Goal: Task Accomplishment & Management: Complete application form

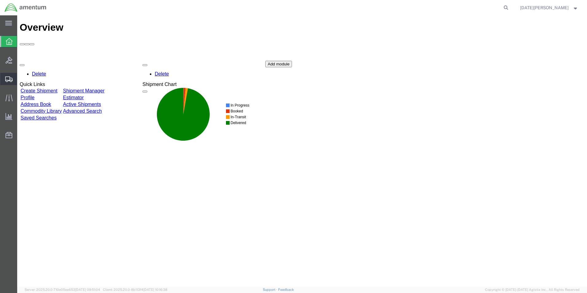
click at [0, 0] on span "Create from Template" at bounding box center [0, 0] width 0 height 0
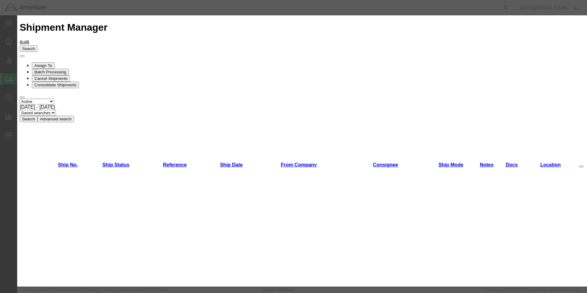
scroll to position [399, 0]
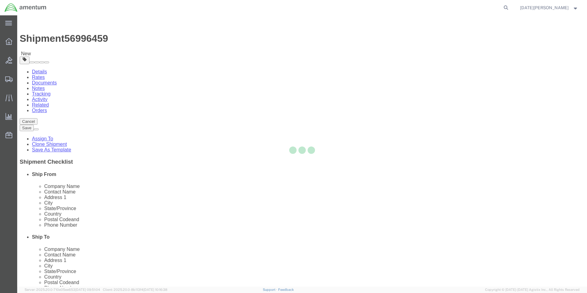
select select "49939"
select select "49950"
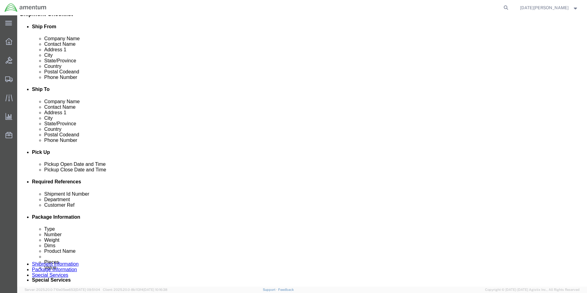
scroll to position [184, 0]
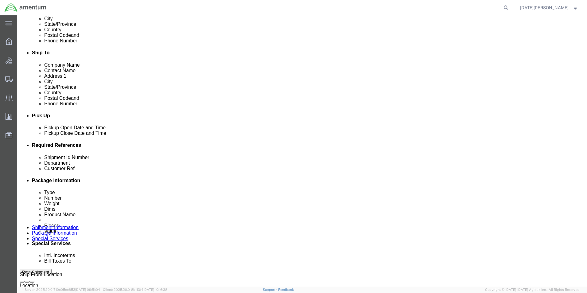
drag, startPoint x: 121, startPoint y: 189, endPoint x: 99, endPoint y: 193, distance: 23.1
click div "Shipment Id Number USAGE# Department CBP Customer Ref USAGE# Select Account Typ…"
drag, startPoint x: 102, startPoint y: 195, endPoint x: 10, endPoint y: 188, distance: 91.8
click div "Shipment Id Number USAGE# Department CBP Customer Ref USAGE# Select Account Typ…"
type input "503-006101"
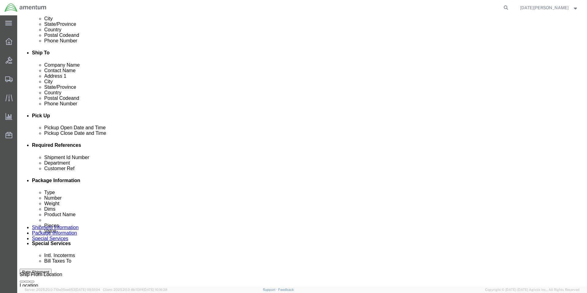
paste input "503-006101"
type input "503-006101"
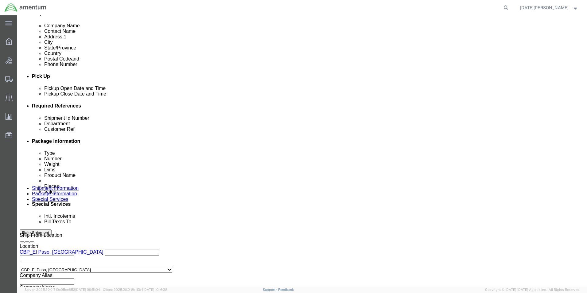
scroll to position [256, 0]
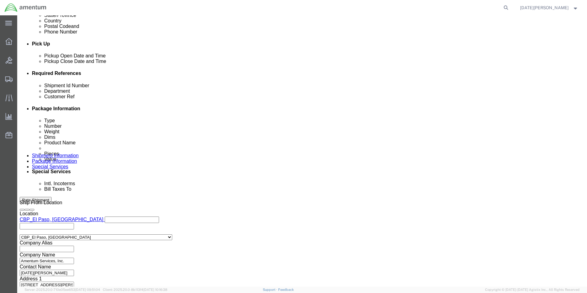
click button "Continue"
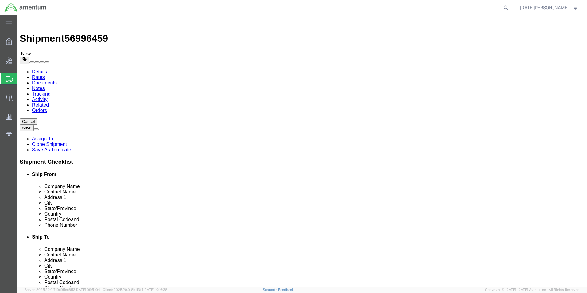
click input "8.00"
type input "192"
type input "21"
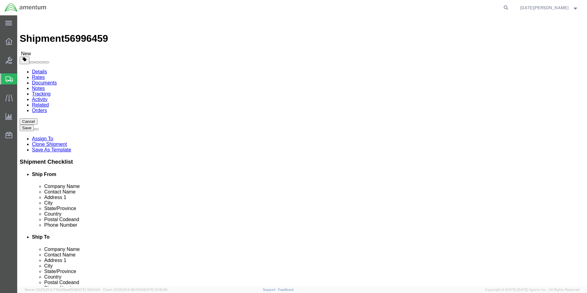
type input "13"
type input "305"
click div "Pieces: 12.00 Each Total value: 60.00 USD"
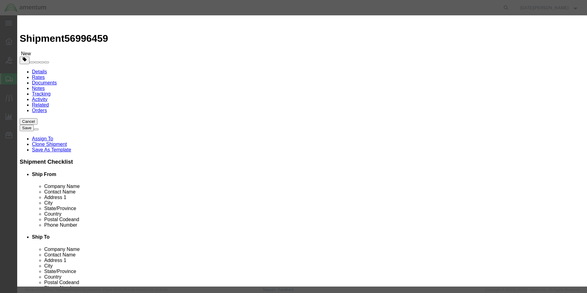
click input "PAINT BRUSHES"
type input "a"
type input "AS350 MRB"
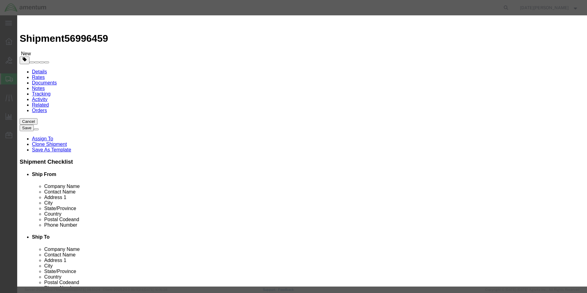
type input "1"
type input "5"
type input "30000"
select select "USD"
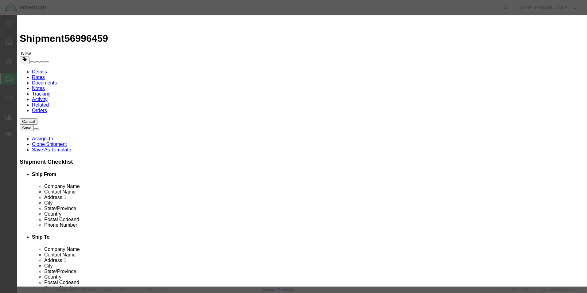
click div "Product Name AS350 MRB Pieces 1 Select Bag Barrels 100Board Feet Bottle Box Bli…"
drag, startPoint x: 230, startPoint y: 83, endPoint x: 229, endPoint y: 87, distance: 4.4
click select "Select 50 55 60 65 70 85 92.5 100 125 175 250 300 400"
select select "92.5"
click select "Select 50 55 60 65 70 85 92.5 100 125 175 250 300 400"
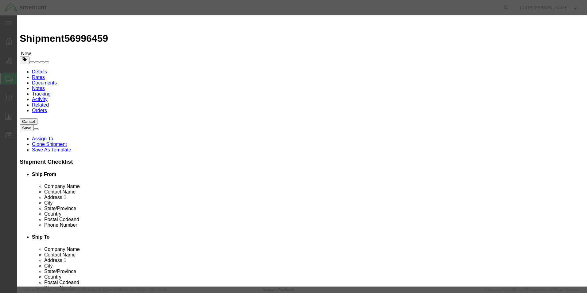
click div "Product Name AS350 MRB Pieces 1 Select Bag Barrels 100Board Feet Bottle Box Bli…"
click button "Save & Close"
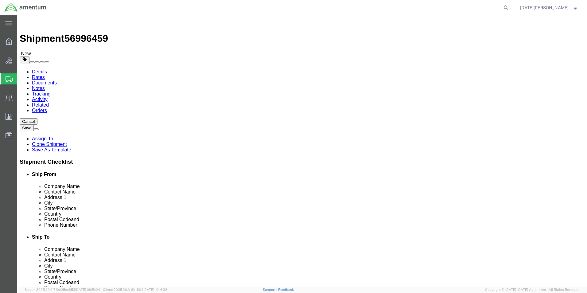
click button "Rate Shipment"
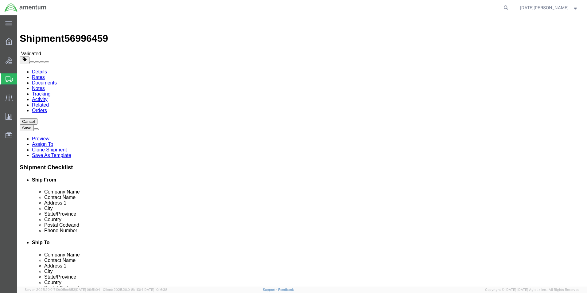
click at [57, 80] on link "Documents" at bounding box center [44, 82] width 25 height 5
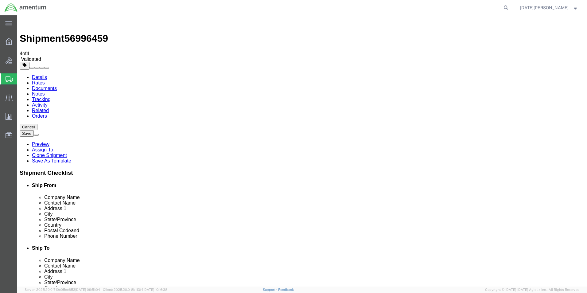
click at [257, 75] on div "Details Rates Documents Notes Tracking Activity Related Orders Cancel Save [GEO…" at bounding box center [302, 227] width 565 height 305
click at [510, 7] on icon at bounding box center [506, 7] width 9 height 9
click at [492, 9] on input "search" at bounding box center [408, 7] width 187 height 15
type input "56996459"
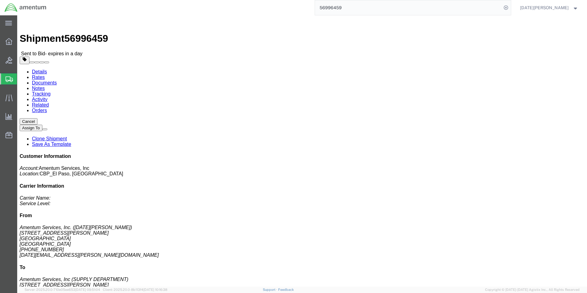
click link "Rates"
